Goal: Transaction & Acquisition: Purchase product/service

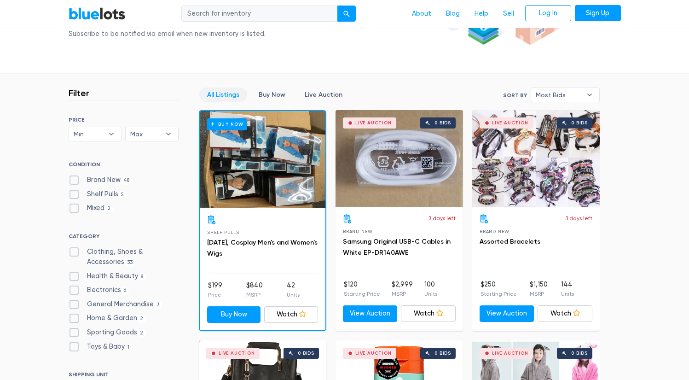
scroll to position [105, 0]
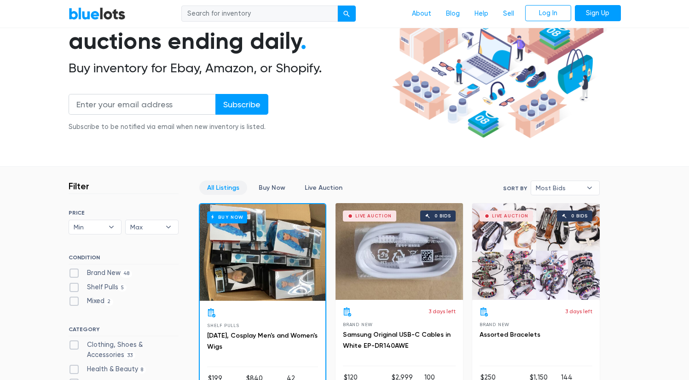
click at [219, 19] on input "search" at bounding box center [259, 14] width 157 height 17
type input "chair"
click at [347, 13] on button "submit" at bounding box center [347, 14] width 18 height 17
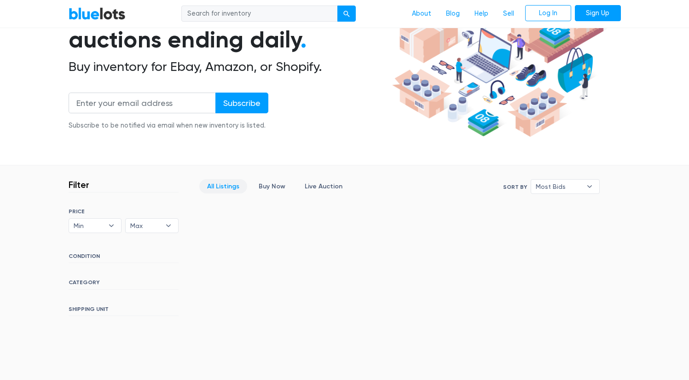
scroll to position [76, 0]
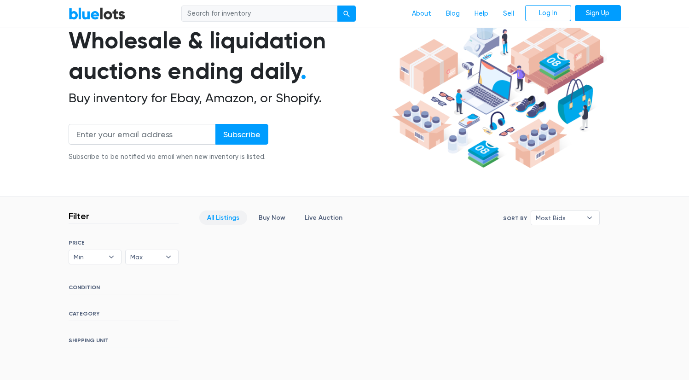
click at [112, 12] on link "BlueLots" at bounding box center [97, 13] width 57 height 13
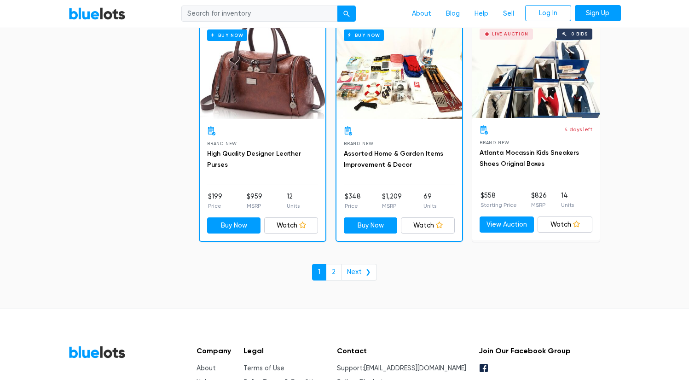
scroll to position [3948, 0]
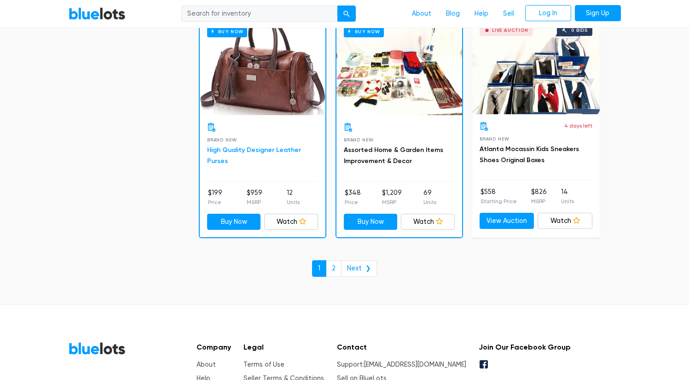
click at [285, 146] on link "High Quality Designer Leather Purses" at bounding box center [254, 155] width 94 height 19
